Goal: Navigation & Orientation: Find specific page/section

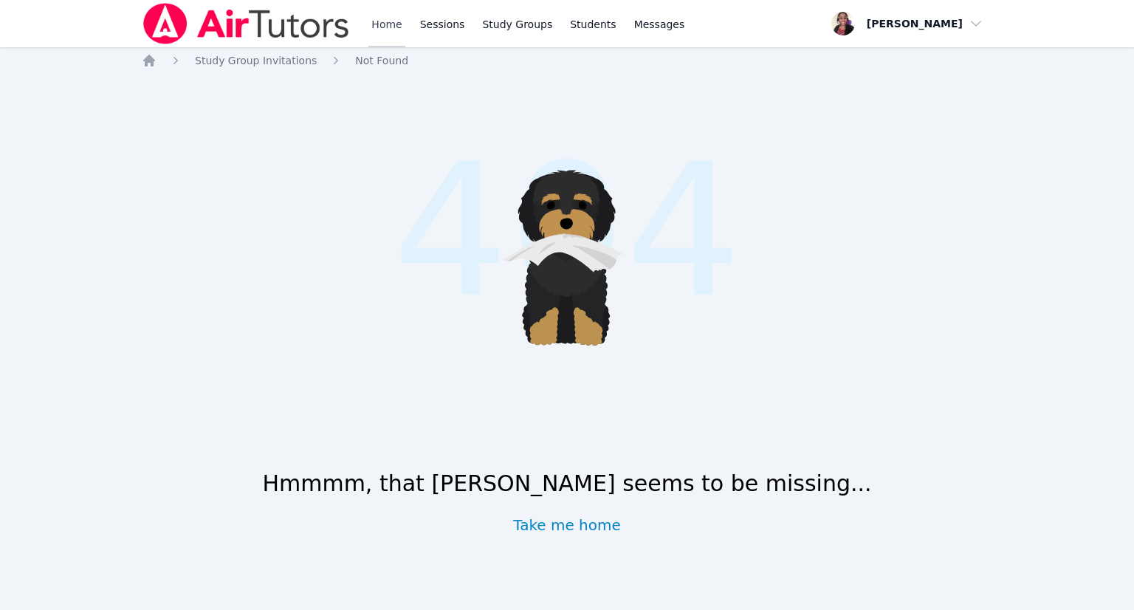
click at [377, 21] on link "Home" at bounding box center [386, 23] width 36 height 47
